Goal: Task Accomplishment & Management: Manage account settings

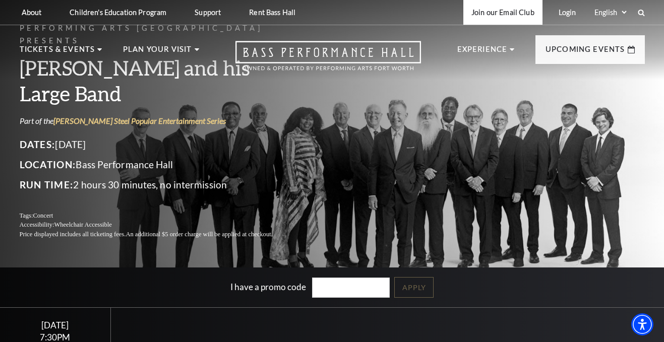
scroll to position [30, 0]
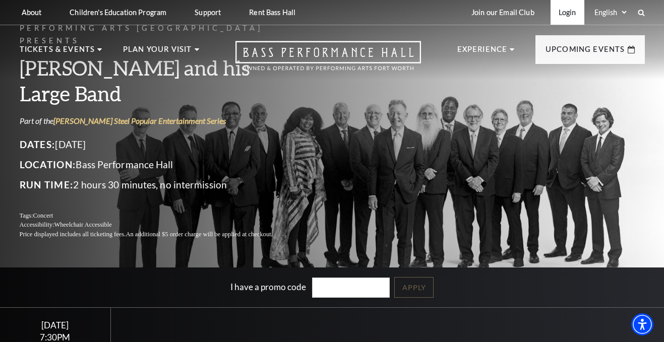
click at [558, 11] on link "Login" at bounding box center [568, 12] width 34 height 25
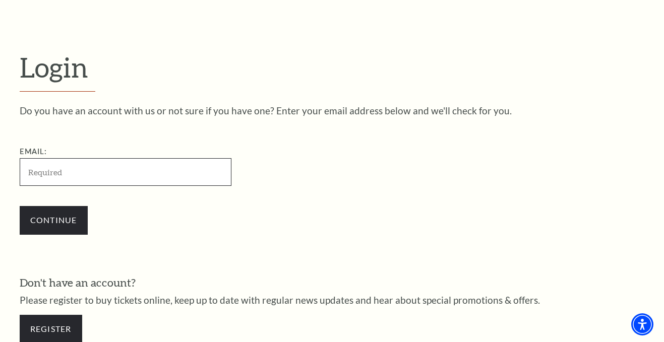
type input "[EMAIL_ADDRESS][DOMAIN_NAME]"
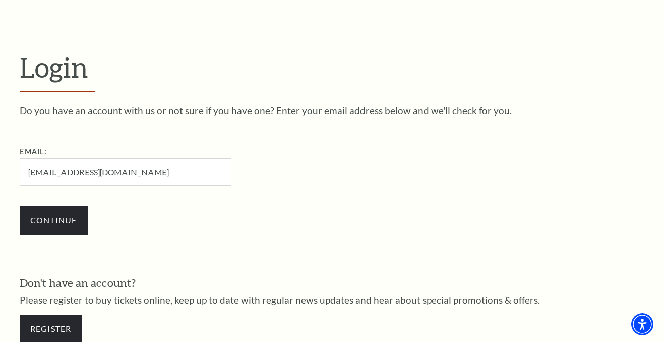
click at [53, 219] on input "Continue" at bounding box center [54, 220] width 68 height 28
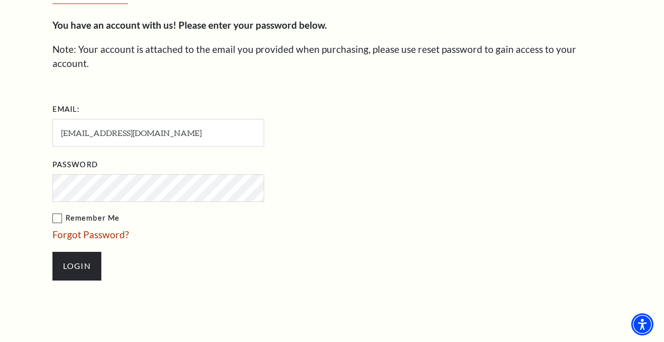
scroll to position [325, 0]
click at [92, 252] on input "Login" at bounding box center [76, 266] width 49 height 28
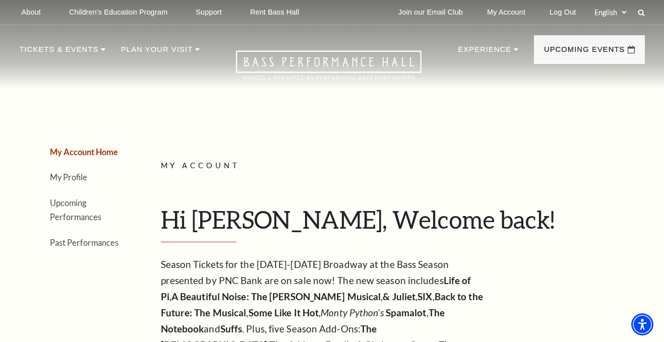
click at [71, 207] on li "Upcoming Performances" at bounding box center [86, 210] width 73 height 29
click at [71, 204] on link "Upcoming Performances" at bounding box center [75, 210] width 51 height 24
